Goal: Information Seeking & Learning: Learn about a topic

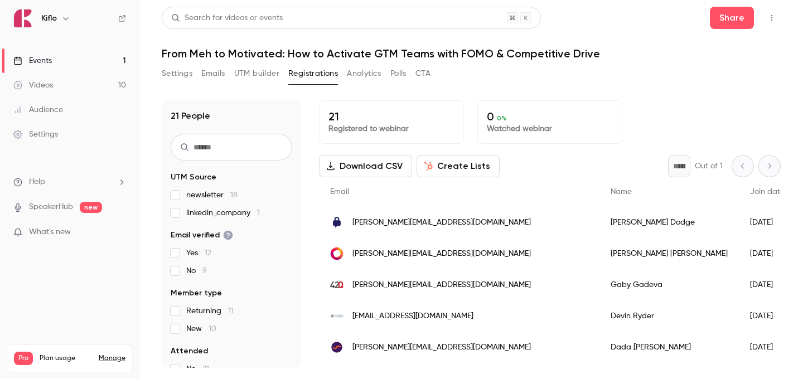
click at [66, 52] on link "Events 1" at bounding box center [69, 61] width 139 height 25
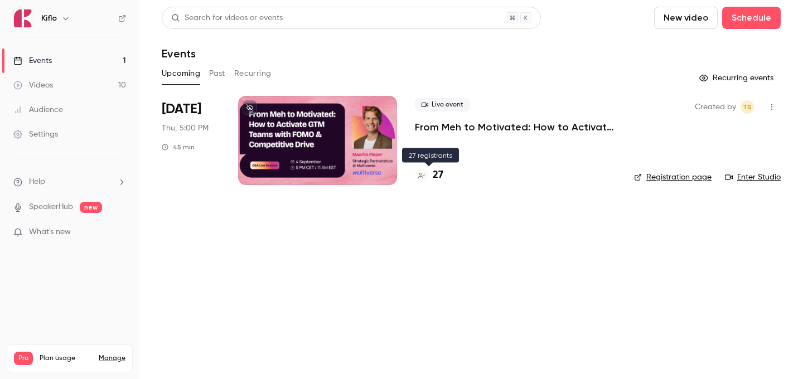
click at [437, 177] on h4 "27" at bounding box center [438, 175] width 11 height 15
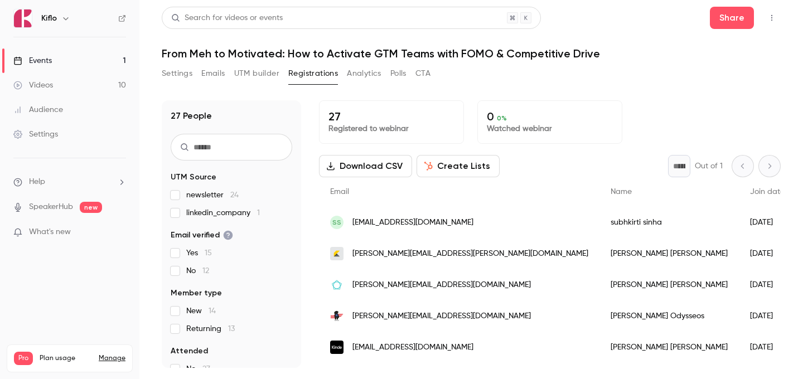
click at [244, 210] on span "linkedin_company 1" at bounding box center [223, 212] width 74 height 11
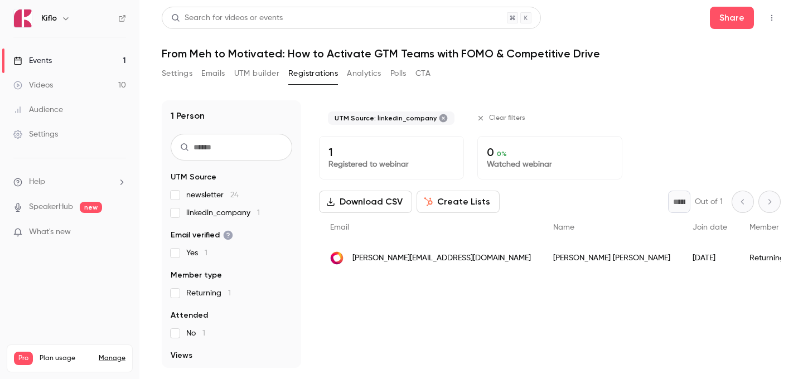
click at [244, 210] on span "linkedin_company 1" at bounding box center [223, 212] width 74 height 11
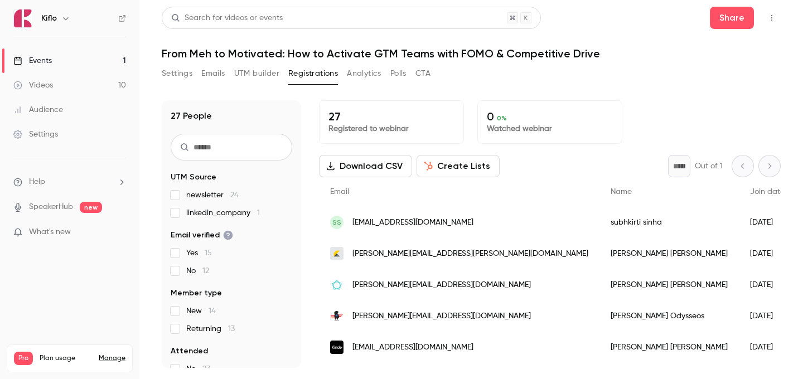
click at [96, 59] on link "Events 1" at bounding box center [69, 61] width 139 height 25
